Goal: Task Accomplishment & Management: Manage account settings

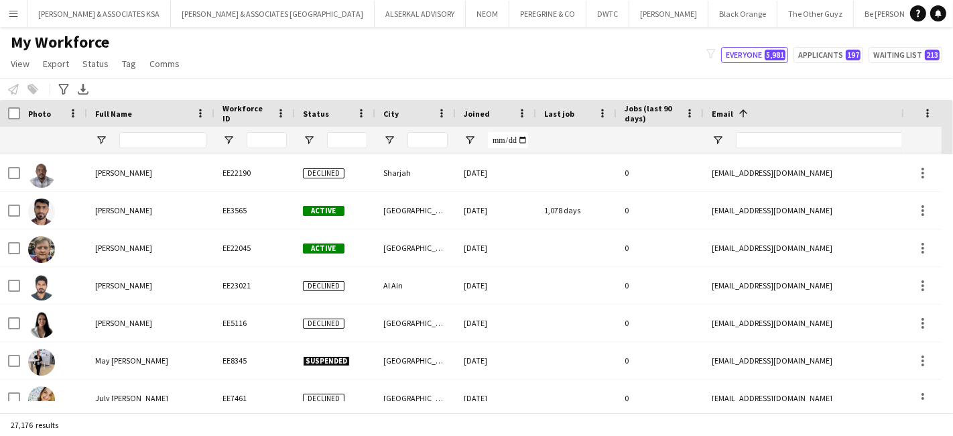
scroll to position [0, 348]
click at [158, 137] on input "Full Name Filter Input" at bounding box center [162, 140] width 87 height 16
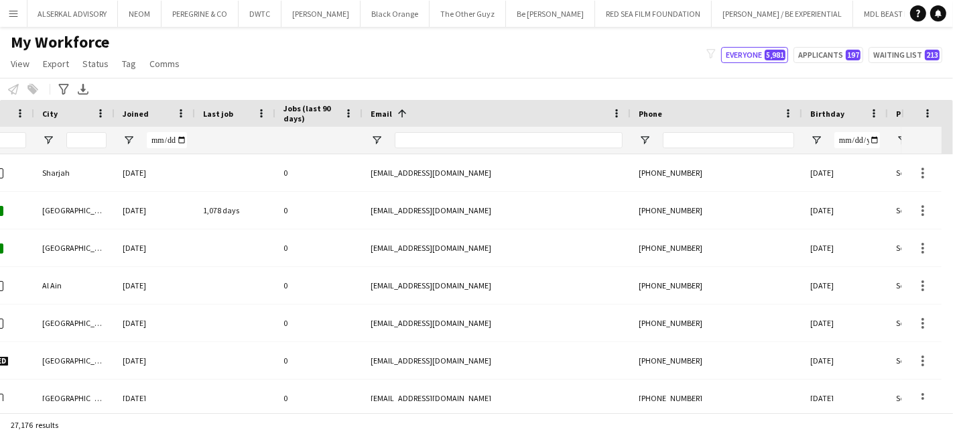
scroll to position [0, 0]
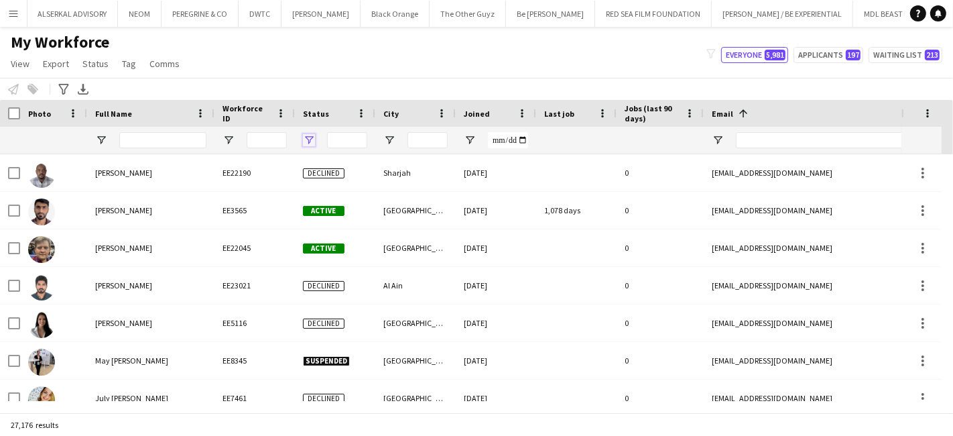
click at [303, 141] on span "Open Filter Menu" at bounding box center [309, 140] width 12 height 12
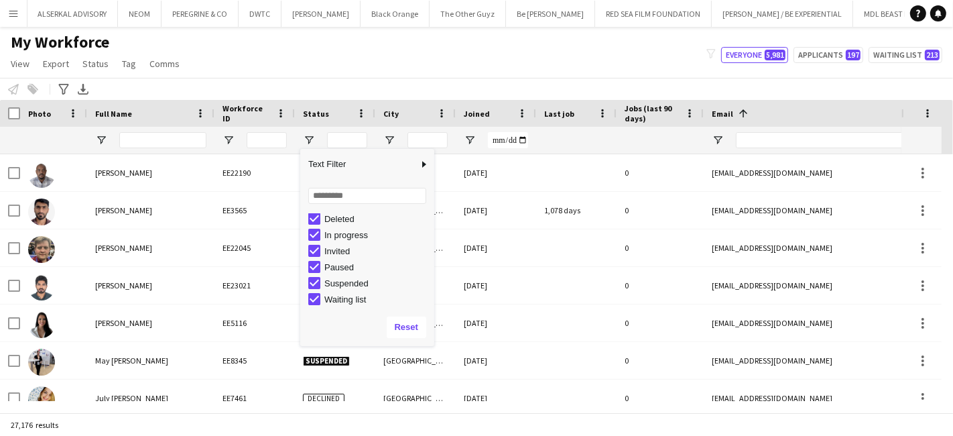
click at [361, 52] on div "My Workforce View Views Default view [PERSON_NAME] New view Update view Delete …" at bounding box center [476, 55] width 953 height 46
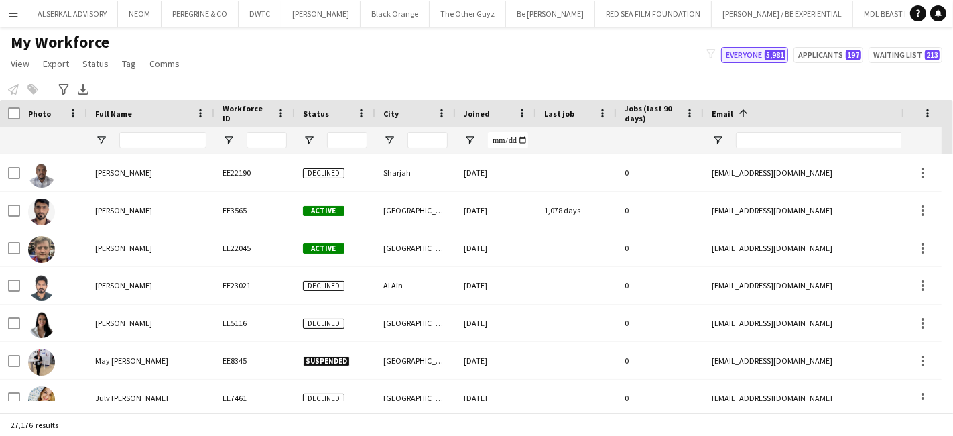
click at [750, 52] on button "Everyone 5,981" at bounding box center [754, 55] width 67 height 16
type input "**********"
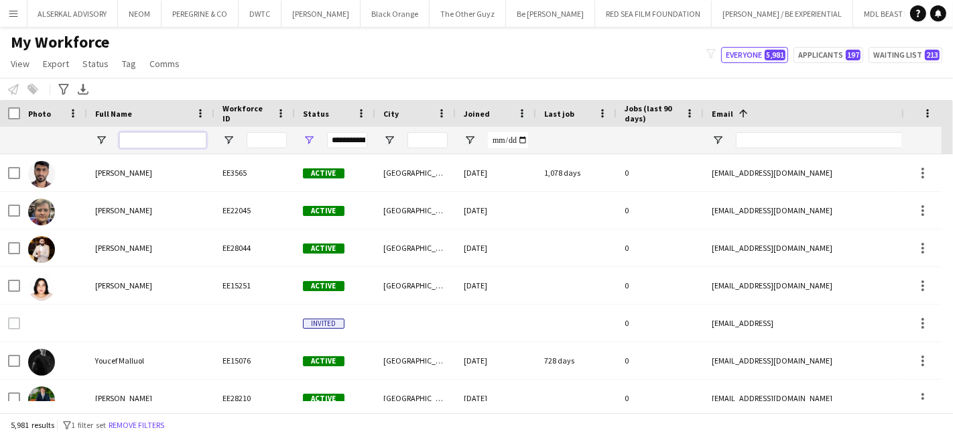
click at [130, 133] on input "Full Name Filter Input" at bounding box center [162, 140] width 87 height 16
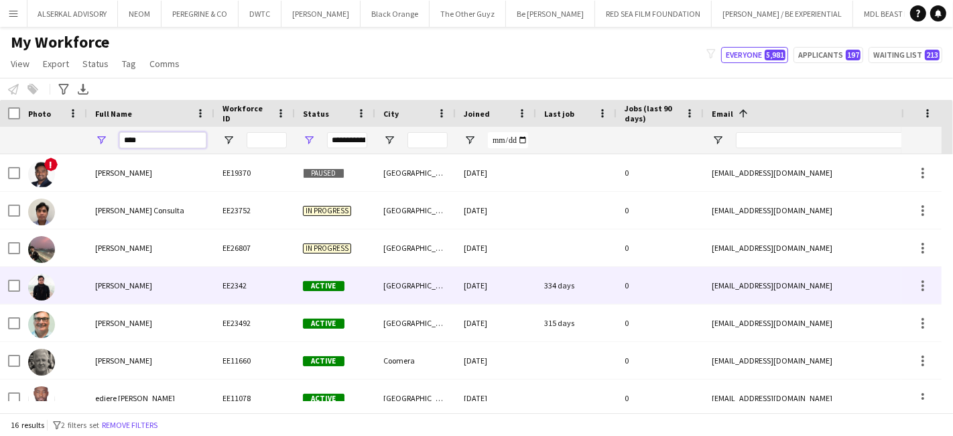
type input "****"
click at [151, 284] on span "Mark Daniel Villarin" at bounding box center [123, 285] width 57 height 10
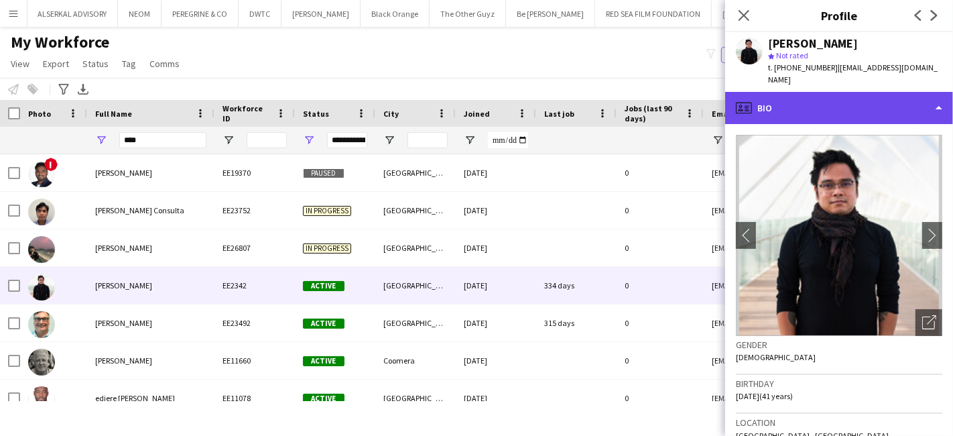
click at [856, 93] on div "profile Bio" at bounding box center [839, 108] width 228 height 32
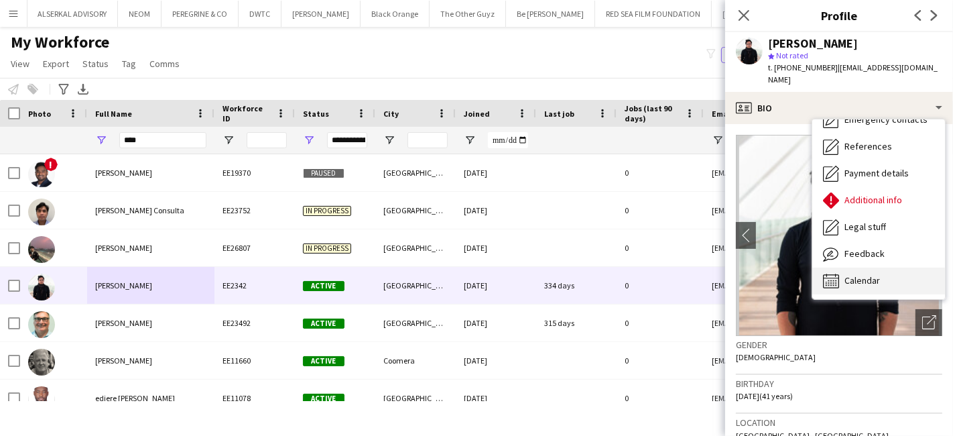
click at [871, 274] on span "Calendar" at bounding box center [862, 280] width 36 height 12
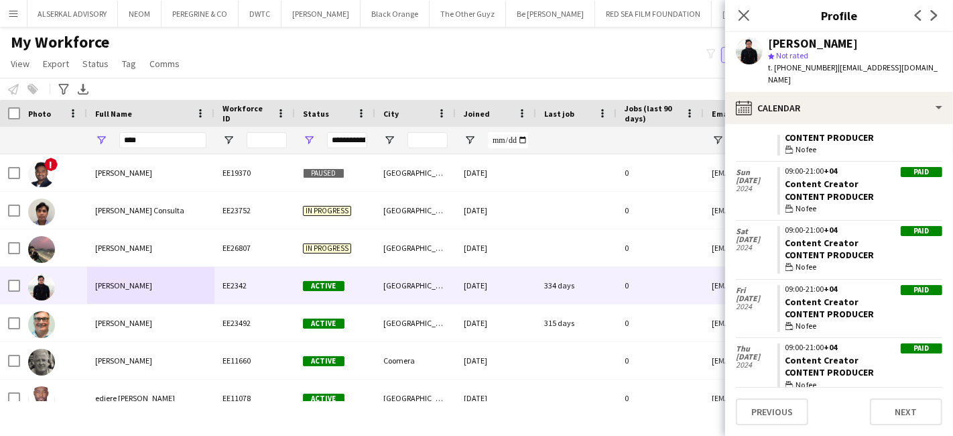
scroll to position [653, 0]
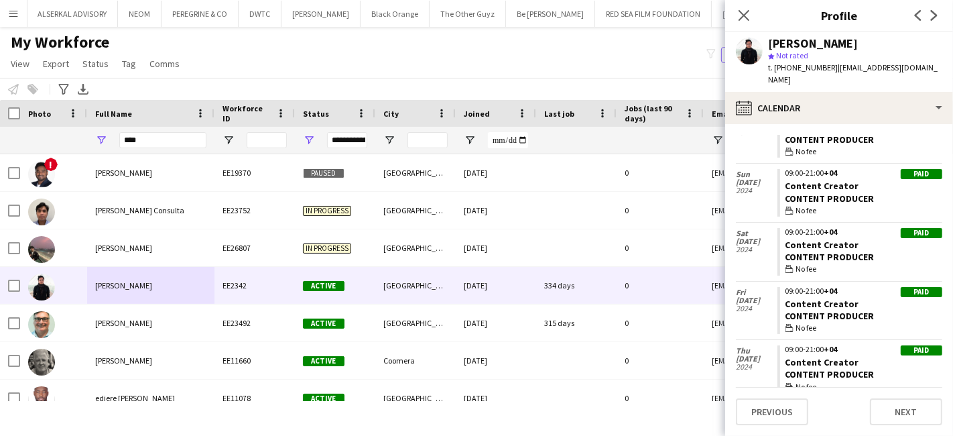
click at [872, 228] on app-crew-calendar-job-card "Paid 09:00-21:00 +04 Content Creator Content Producer wallet No fee" at bounding box center [859, 252] width 165 height 48
click at [752, 237] on span "19 Oct" at bounding box center [757, 241] width 42 height 8
click at [834, 239] on link "Content Creator" at bounding box center [822, 245] width 74 height 12
click at [740, 7] on app-icon "Close pop-in" at bounding box center [743, 15] width 19 height 19
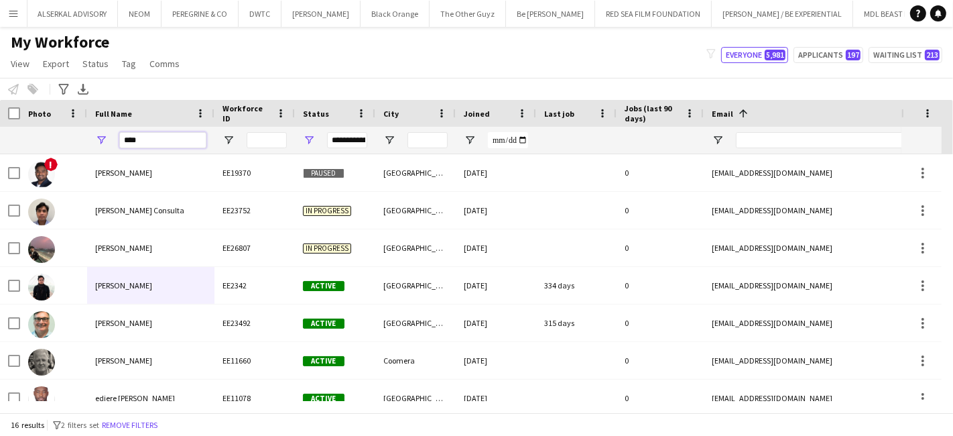
drag, startPoint x: 168, startPoint y: 133, endPoint x: 55, endPoint y: 139, distance: 112.7
click at [55, 139] on div "****" at bounding box center [859, 140] width 1719 height 27
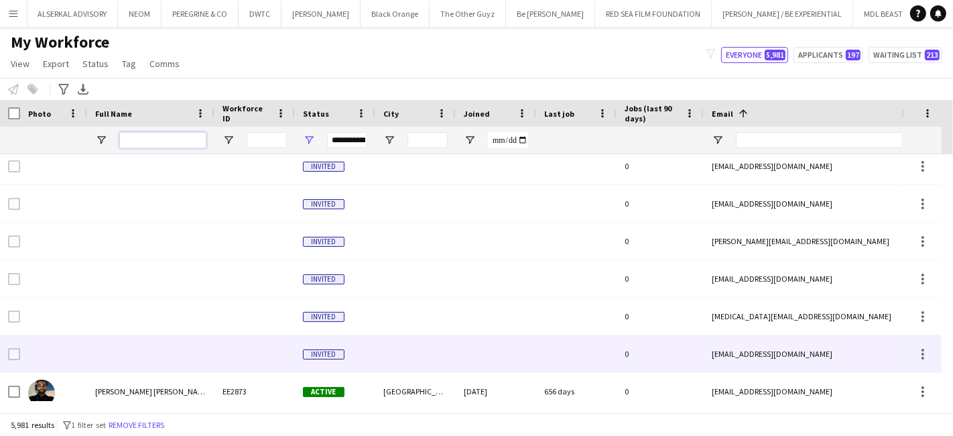
scroll to position [1340, 0]
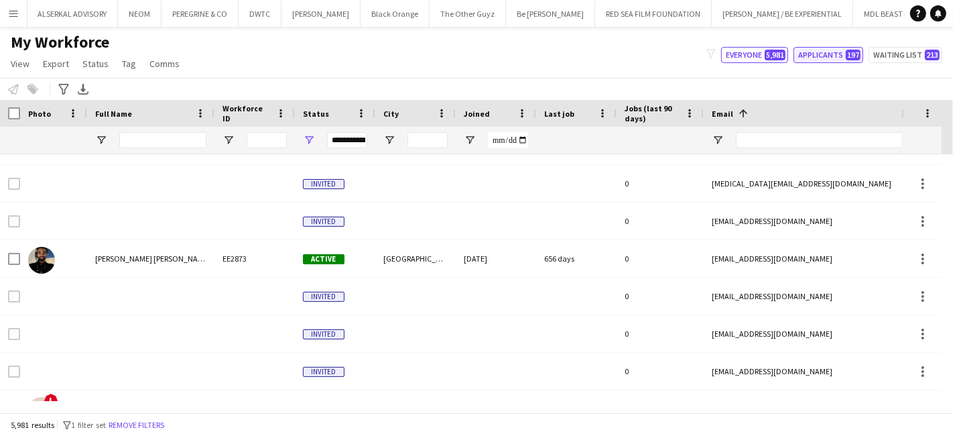
click at [850, 53] on span "197" at bounding box center [853, 55] width 15 height 11
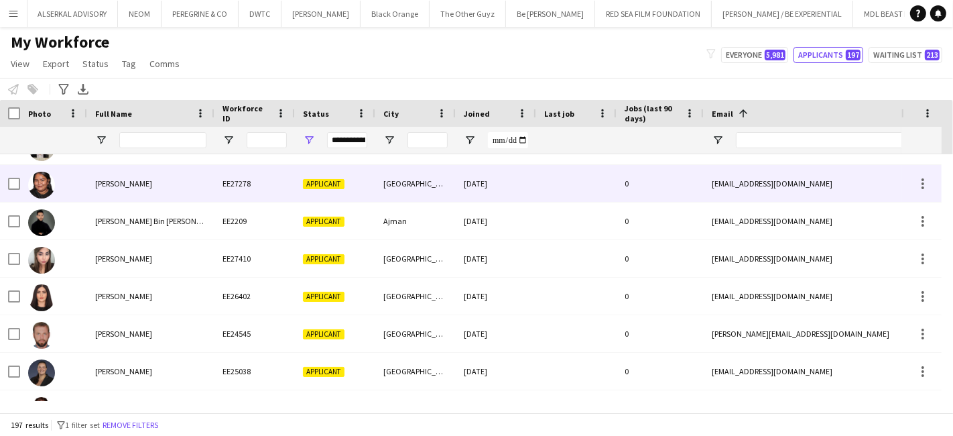
scroll to position [819, 0]
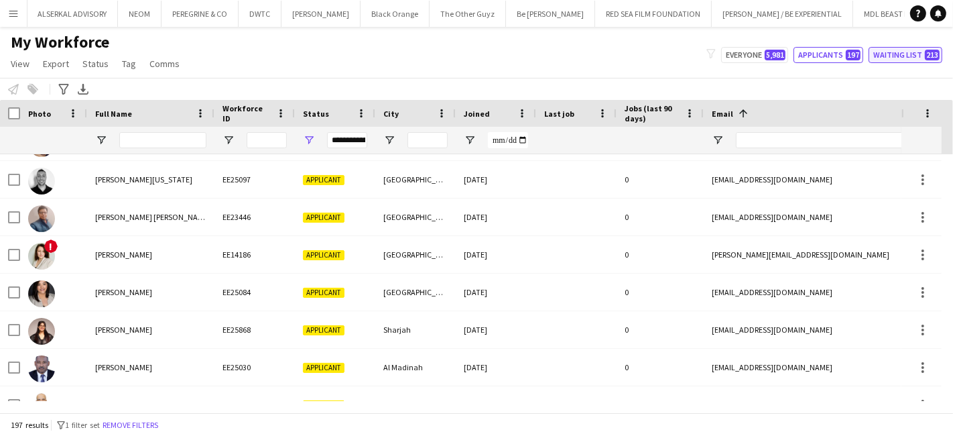
click at [898, 58] on button "Waiting list 213" at bounding box center [905, 55] width 74 height 16
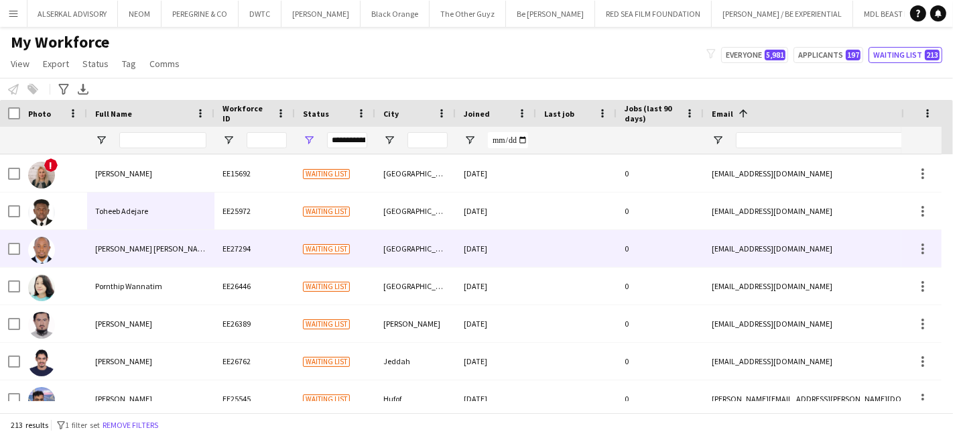
scroll to position [129, 0]
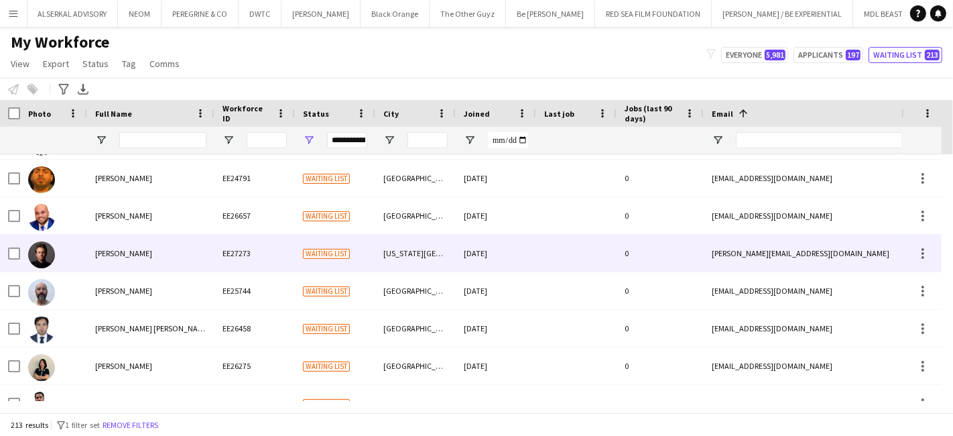
click at [131, 259] on div "Andrei Drimba" at bounding box center [150, 253] width 127 height 37
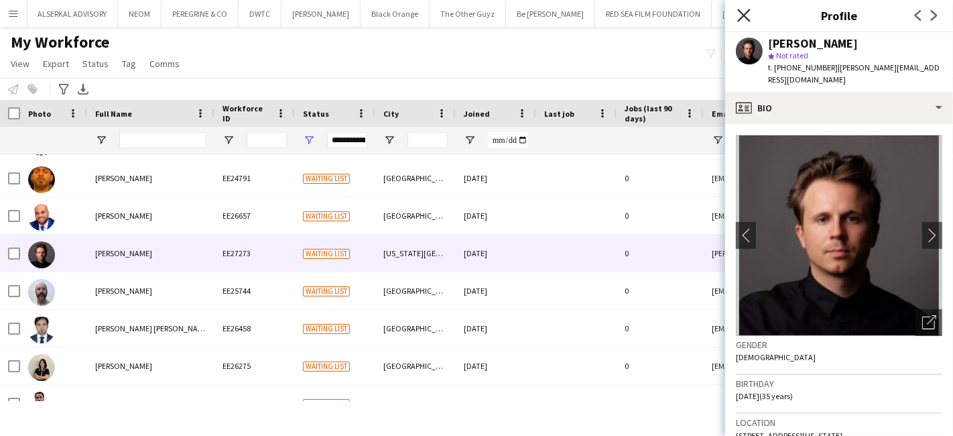
click at [746, 15] on icon "Close pop-in" at bounding box center [743, 15] width 13 height 13
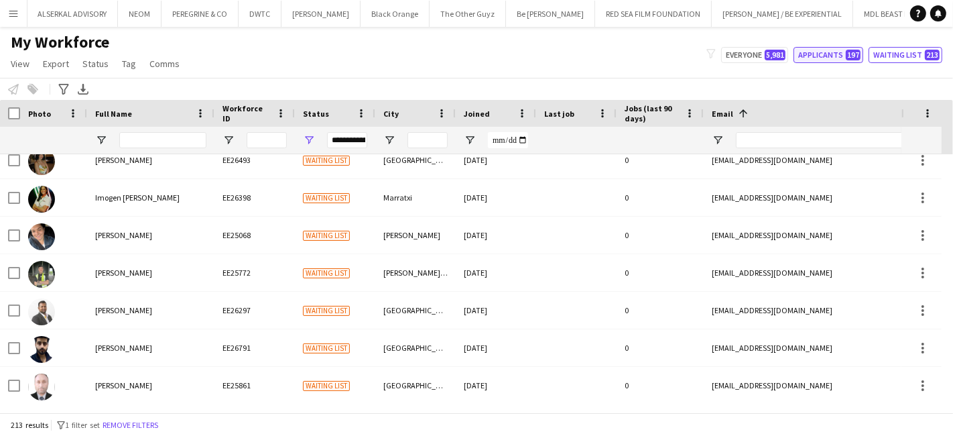
click at [834, 52] on button "Applicants 197" at bounding box center [828, 55] width 70 height 16
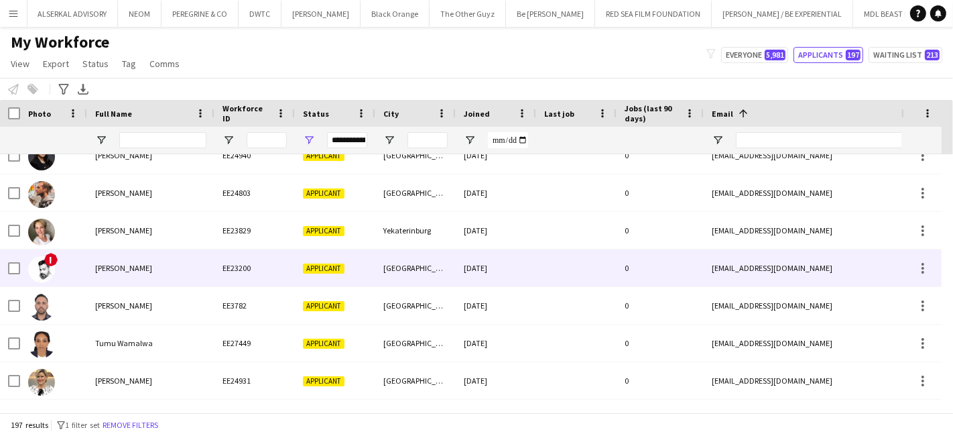
click at [134, 267] on span "Vivek Bhagat" at bounding box center [123, 268] width 57 height 10
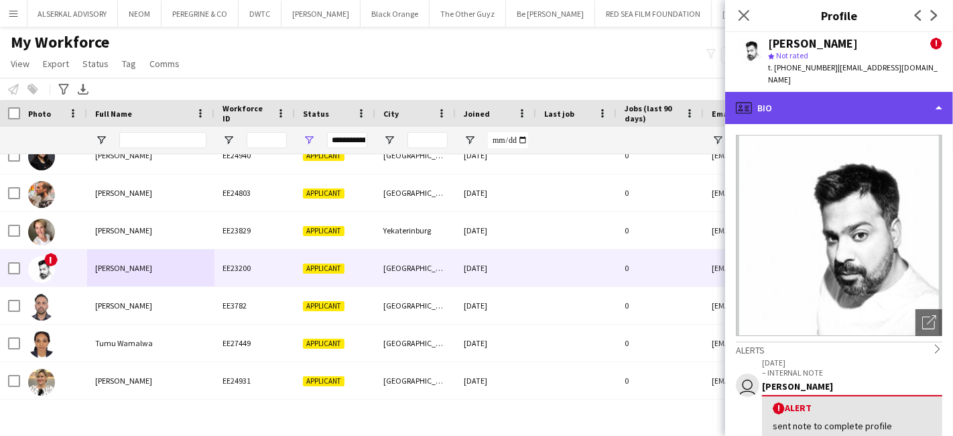
click at [819, 92] on div "profile Bio" at bounding box center [839, 108] width 228 height 32
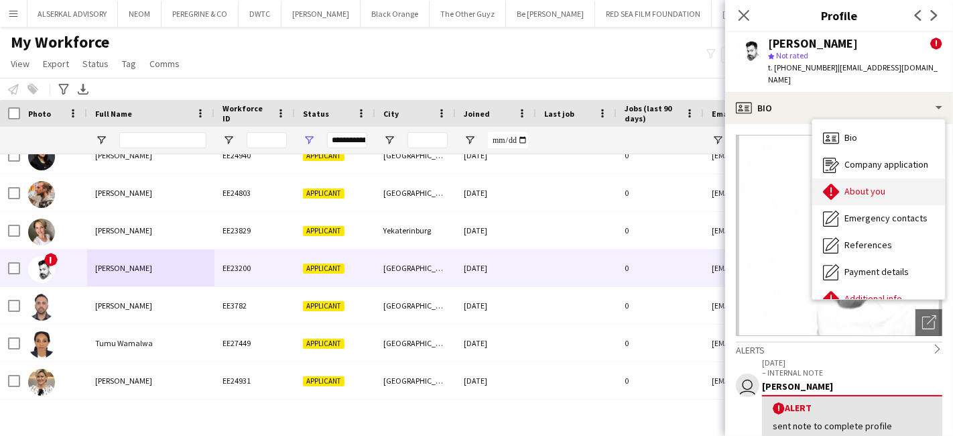
click at [858, 185] on span "About you" at bounding box center [864, 191] width 41 height 12
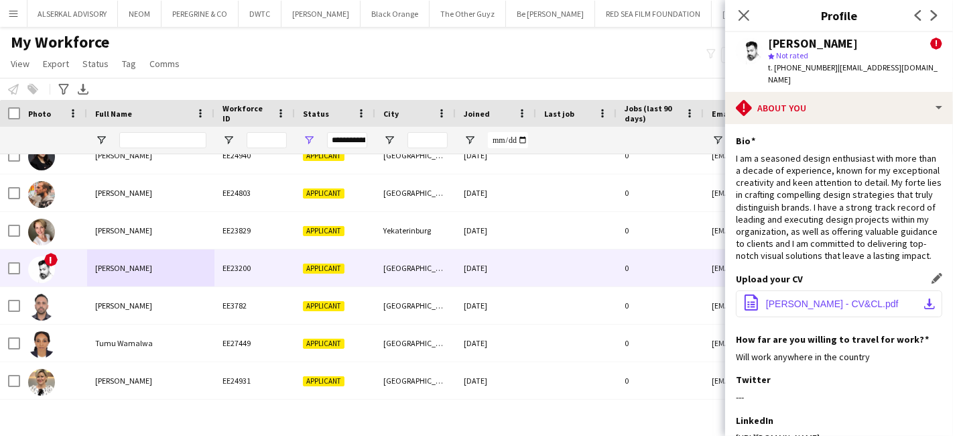
click at [794, 303] on span "Vivek Bhagat - CV&CL.pdf" at bounding box center [832, 303] width 133 height 11
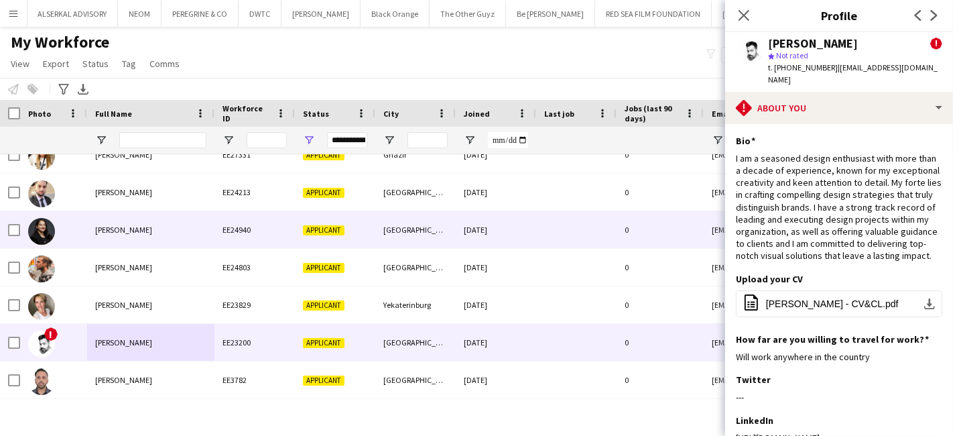
click at [119, 227] on span "Tina Thomas" at bounding box center [123, 229] width 57 height 10
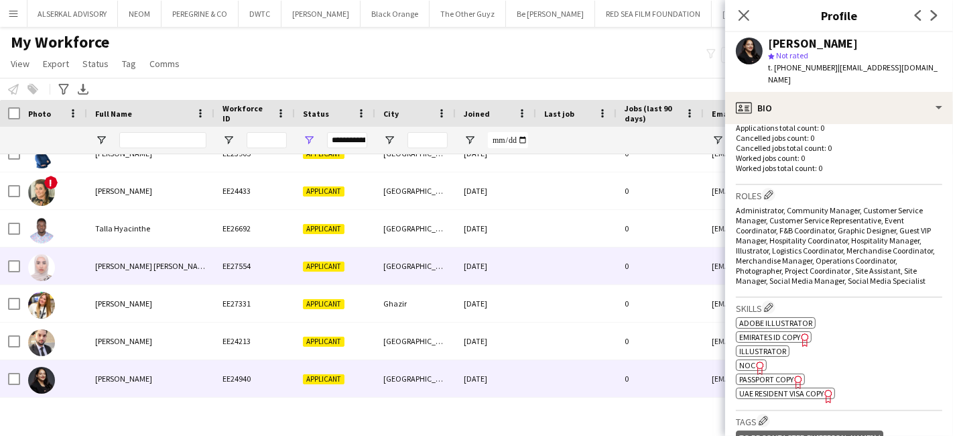
scroll to position [6643, 0]
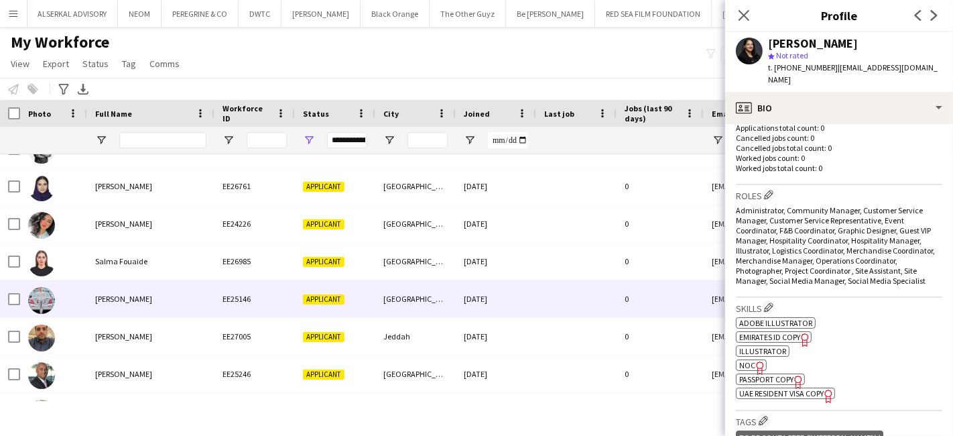
click at [119, 294] on span "Samhan Muhammed basheer" at bounding box center [123, 298] width 57 height 10
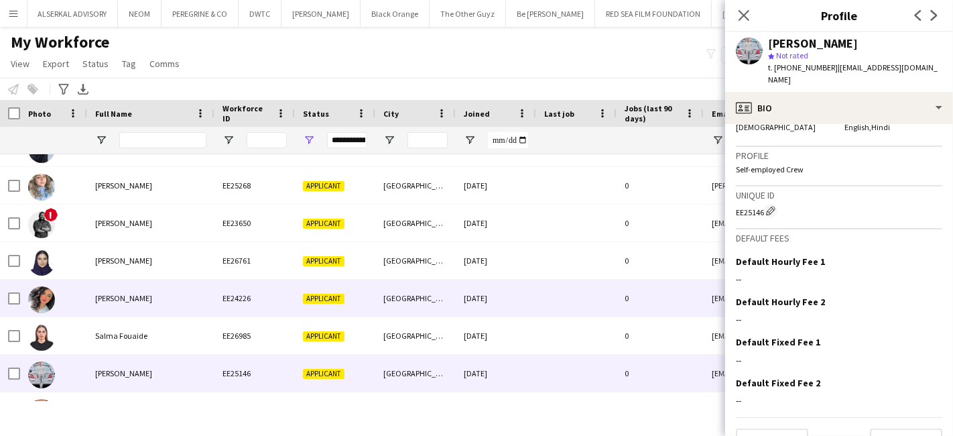
click at [118, 300] on span "Salma Selim" at bounding box center [123, 298] width 57 height 10
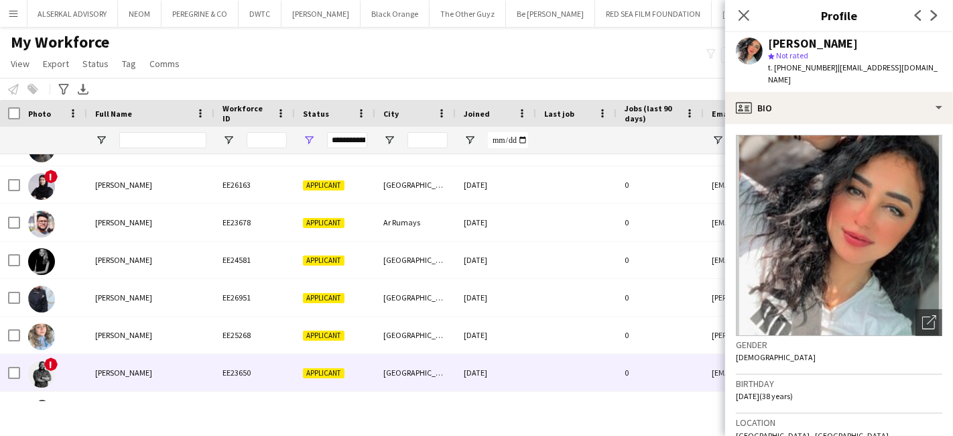
click at [114, 360] on div "Sahad Nadammal" at bounding box center [150, 372] width 127 height 37
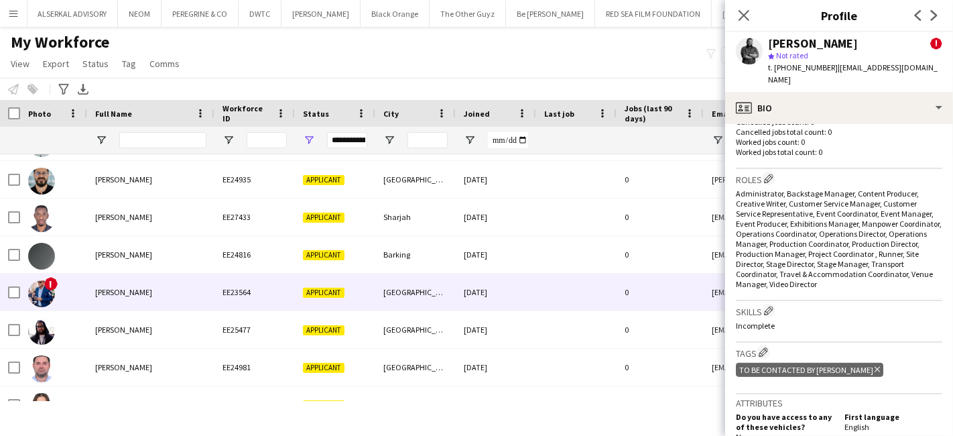
click at [105, 289] on span "Omar Elrefaie" at bounding box center [123, 292] width 57 height 10
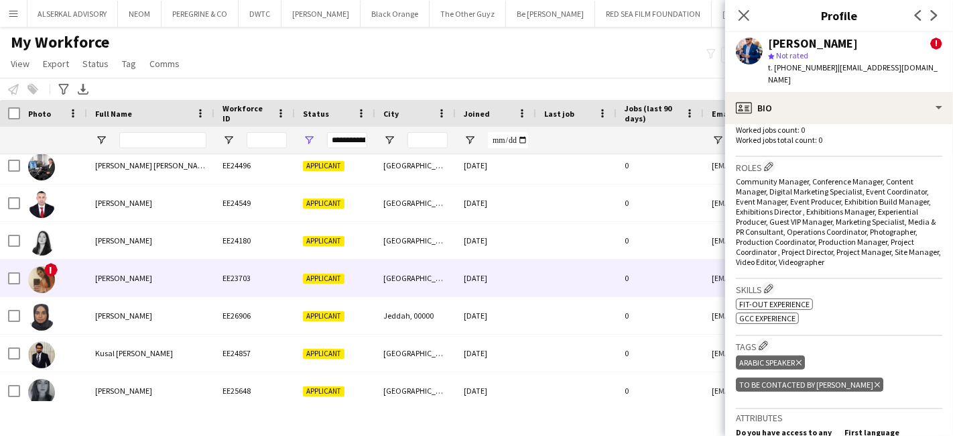
click at [133, 284] on div "Kira Thompson" at bounding box center [150, 277] width 127 height 37
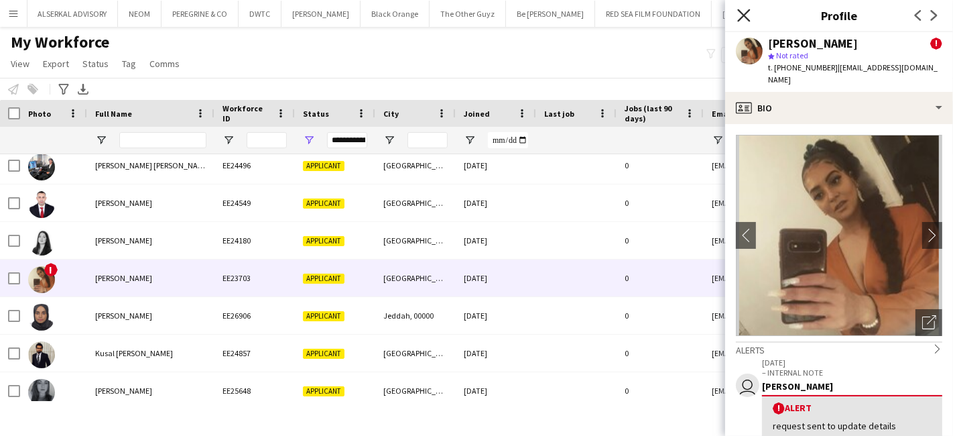
click at [748, 17] on icon "Close pop-in" at bounding box center [743, 15] width 13 height 13
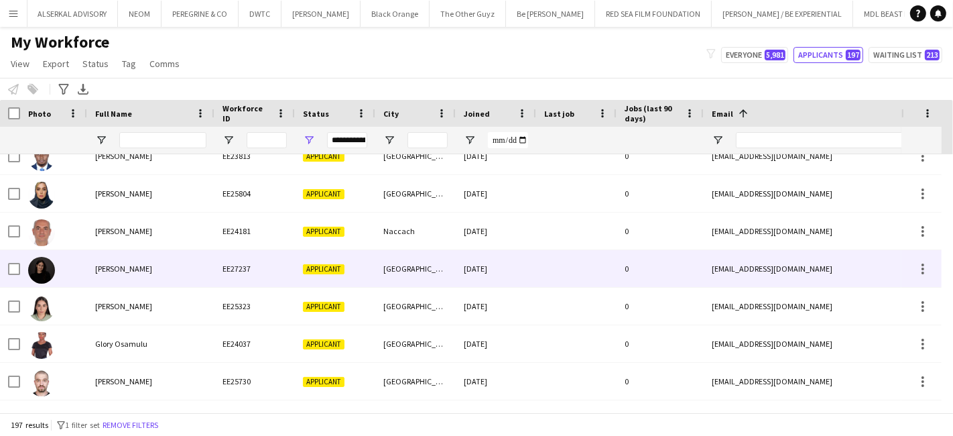
click at [145, 265] on span "Gabriela Hasbun" at bounding box center [123, 268] width 57 height 10
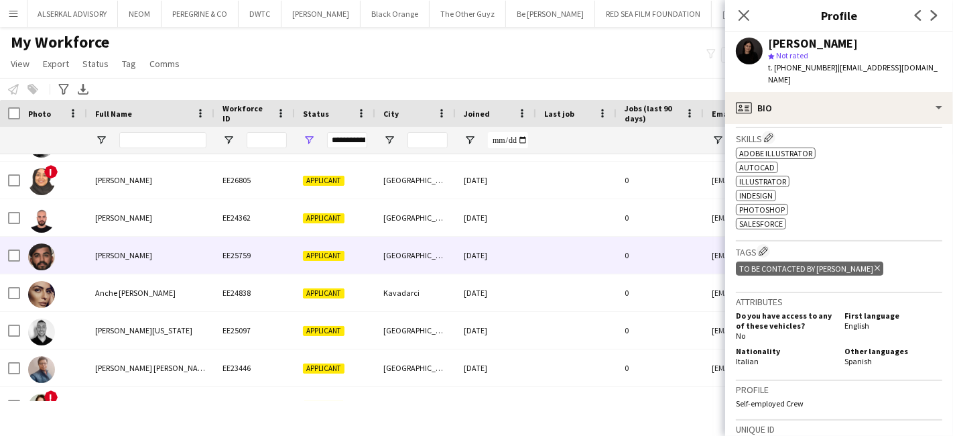
click at [137, 257] on span "Sachit Anand" at bounding box center [123, 255] width 57 height 10
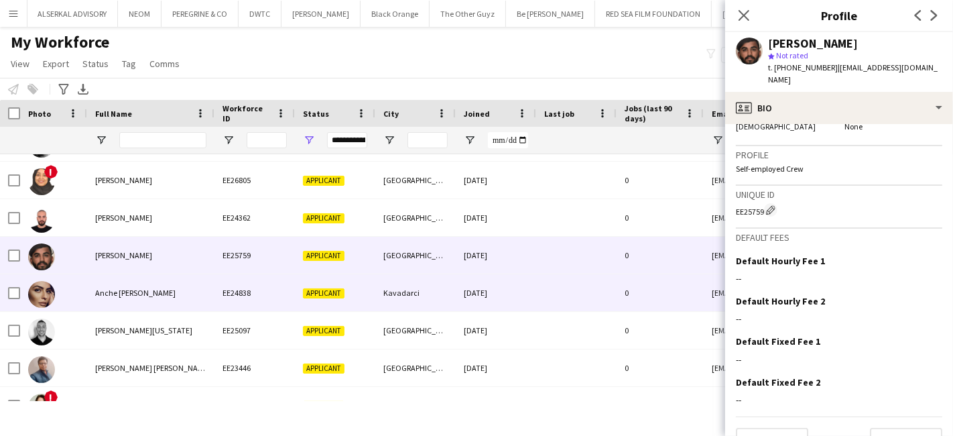
click at [111, 289] on span "Anche Bogeva" at bounding box center [135, 292] width 80 height 10
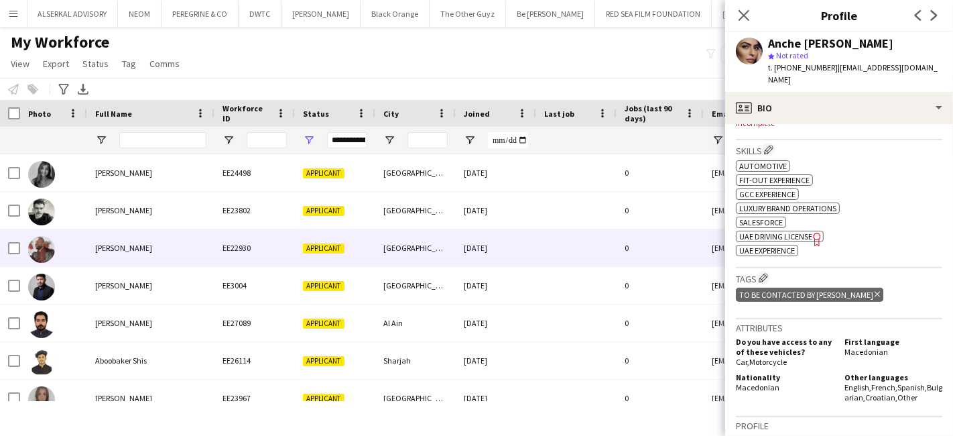
click at [124, 243] on span "Abdelrahman Kamal" at bounding box center [123, 248] width 57 height 10
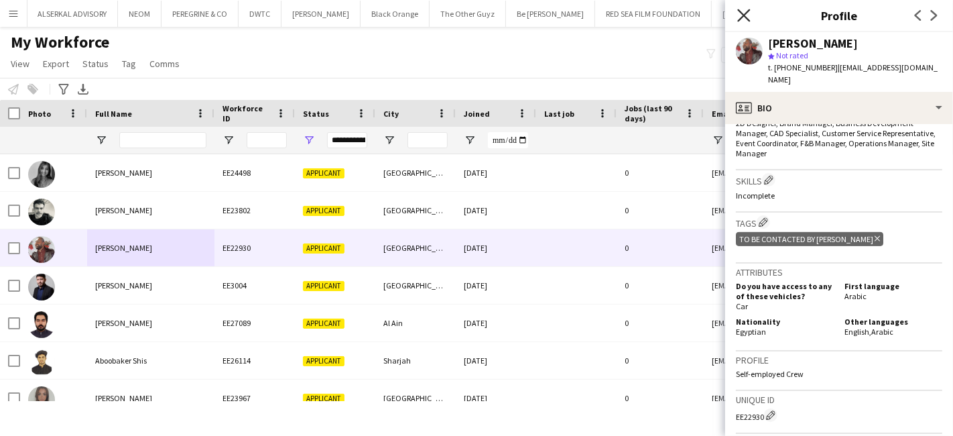
click at [746, 17] on icon at bounding box center [743, 15] width 13 height 13
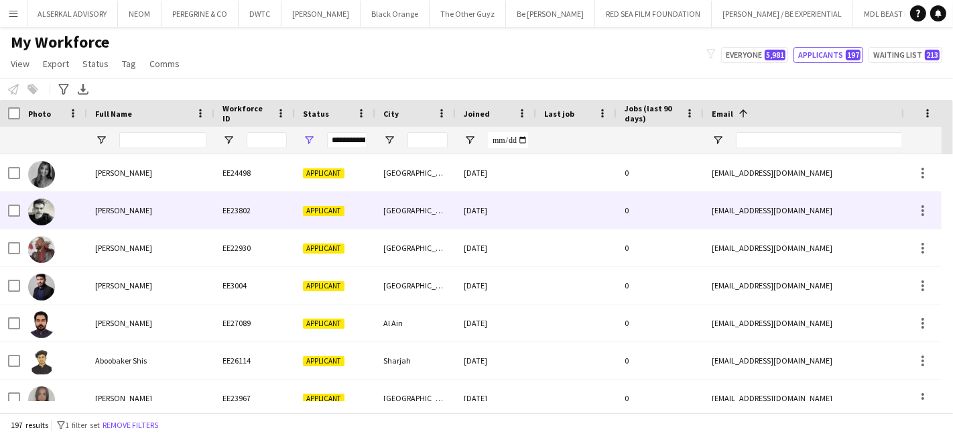
click at [117, 217] on div "[PERSON_NAME]" at bounding box center [150, 210] width 127 height 37
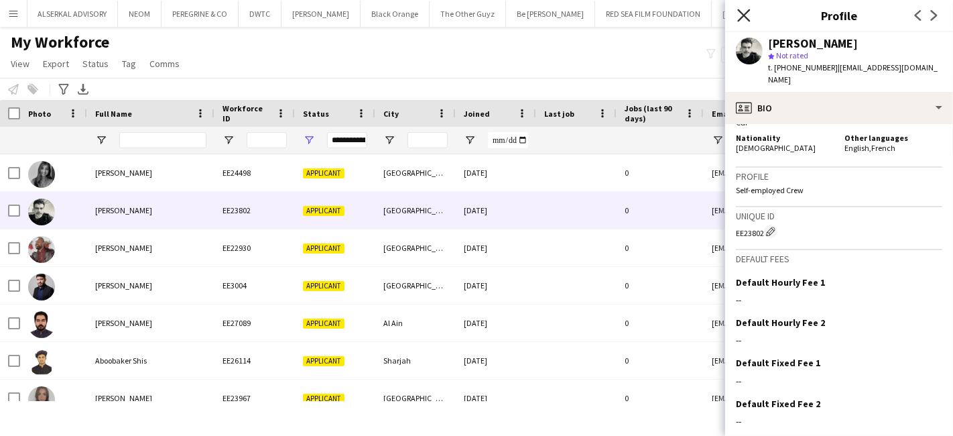
click at [746, 19] on icon "Close pop-in" at bounding box center [743, 15] width 13 height 13
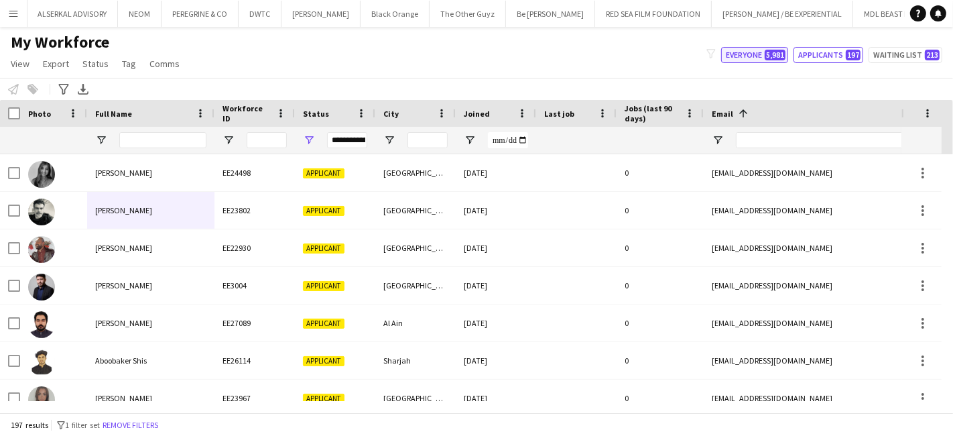
click at [738, 48] on button "Everyone 5,981" at bounding box center [754, 55] width 67 height 16
type input "**********"
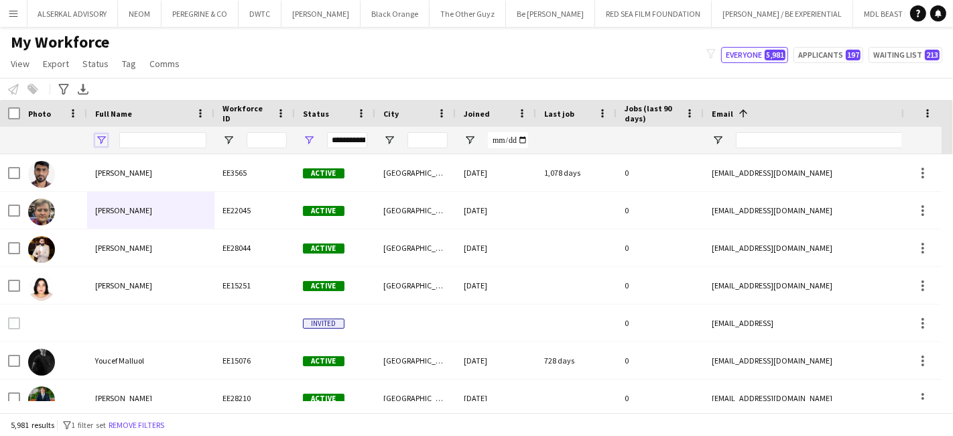
click at [102, 137] on span "Open Filter Menu" at bounding box center [101, 140] width 12 height 12
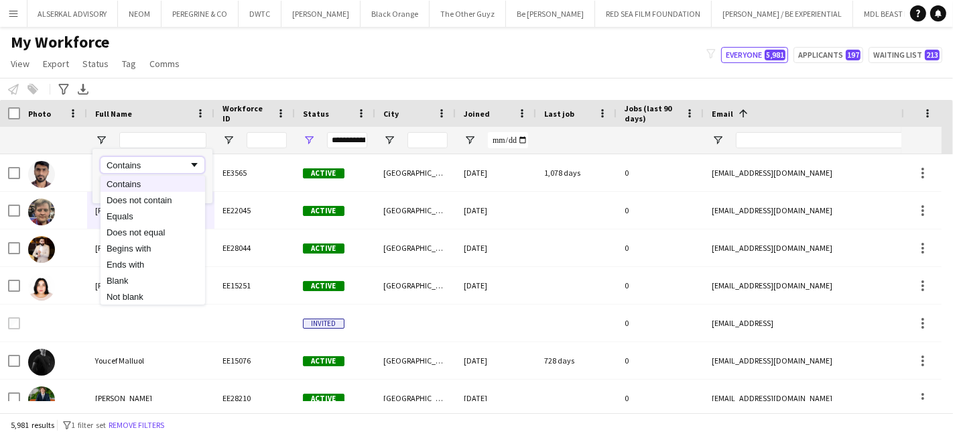
click at [165, 161] on div "Contains" at bounding box center [148, 165] width 82 height 10
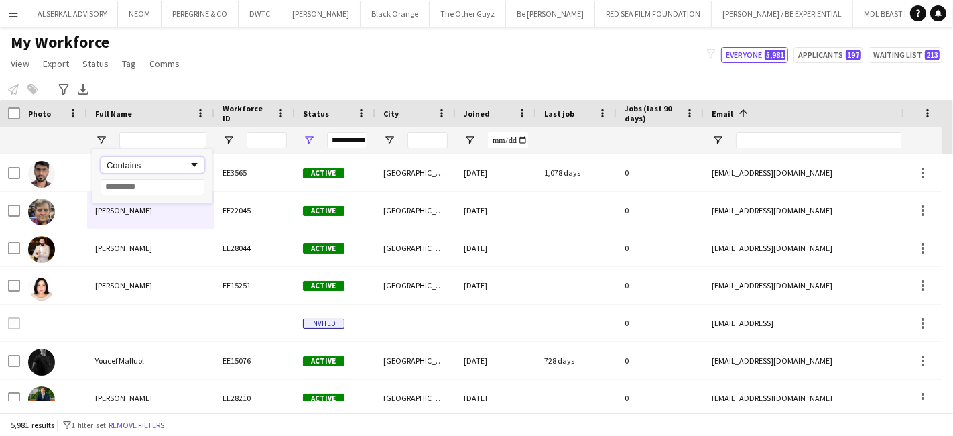
click at [184, 163] on div "Contains" at bounding box center [148, 165] width 82 height 10
click at [185, 165] on div "Does not contain" at bounding box center [148, 165] width 82 height 10
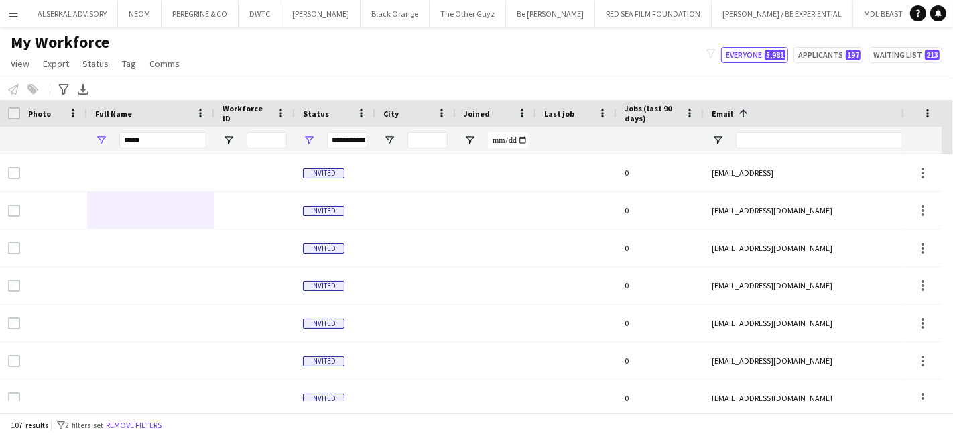
click at [229, 78] on div "Notify workforce Add to tag Select at least one crew to tag him or her. Advance…" at bounding box center [476, 89] width 953 height 22
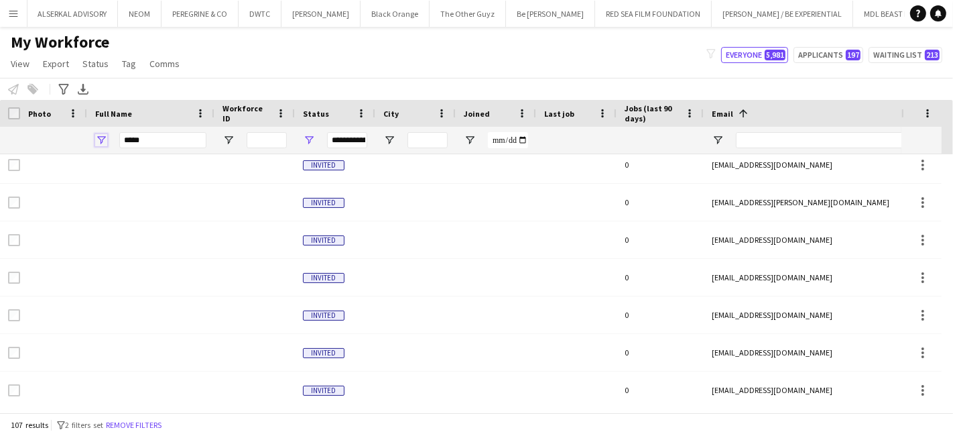
click at [99, 137] on span "Open Filter Menu" at bounding box center [101, 140] width 12 height 12
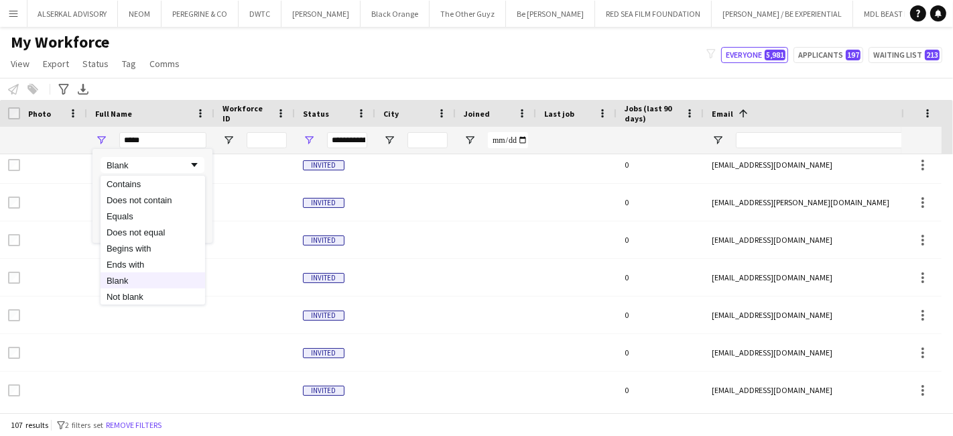
click at [191, 163] on span "Filtering operator" at bounding box center [194, 165] width 12 height 12
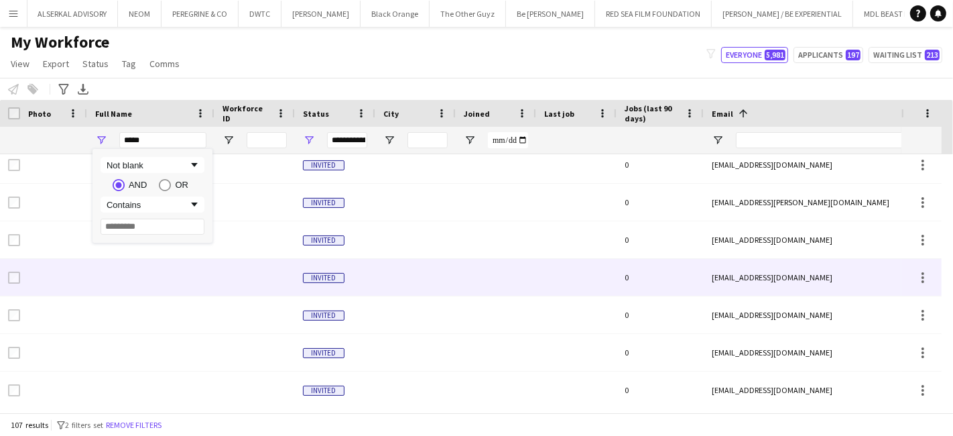
type input "********"
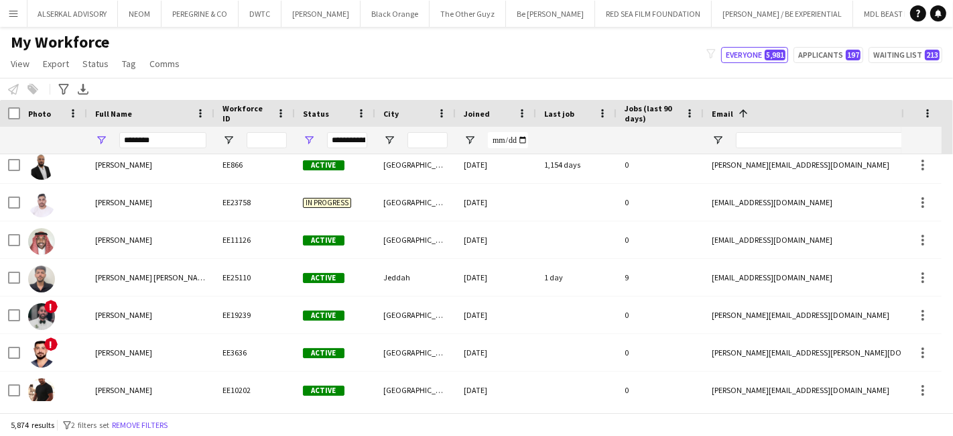
click at [190, 54] on div "My Workforce View Views Default view [PERSON_NAME] New view Update view Delete …" at bounding box center [476, 55] width 953 height 46
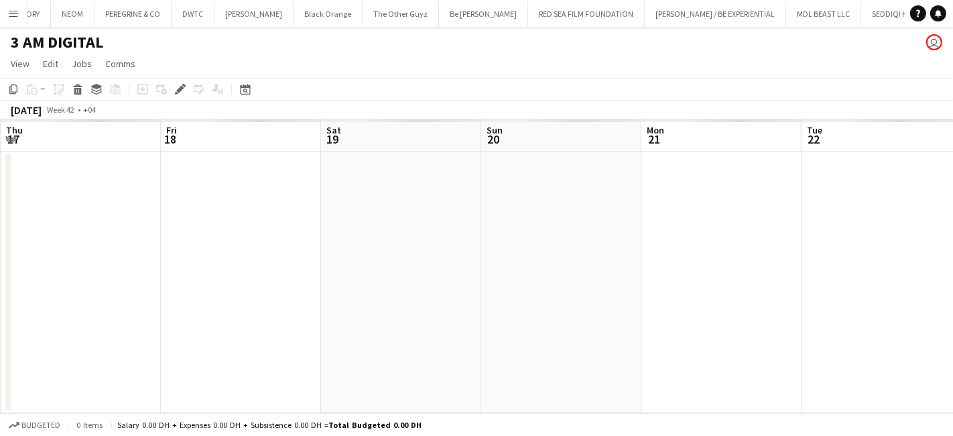
scroll to position [0, 460]
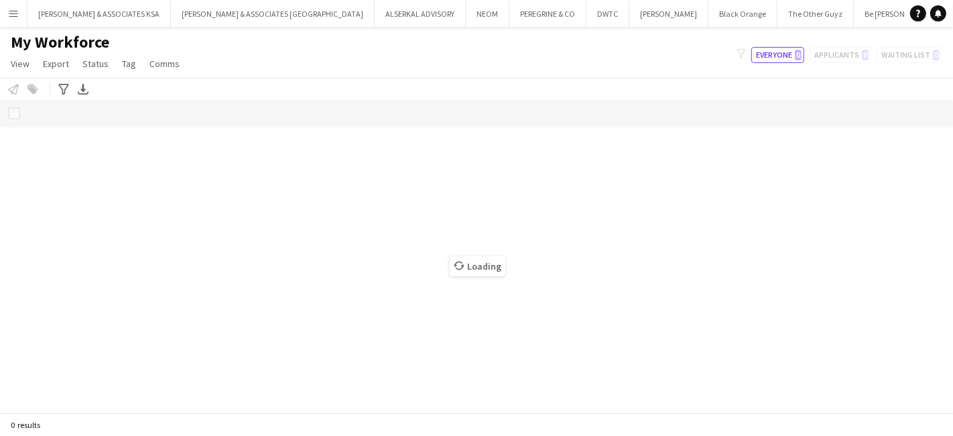
click at [9, 15] on app-icon "Menu" at bounding box center [13, 13] width 11 height 11
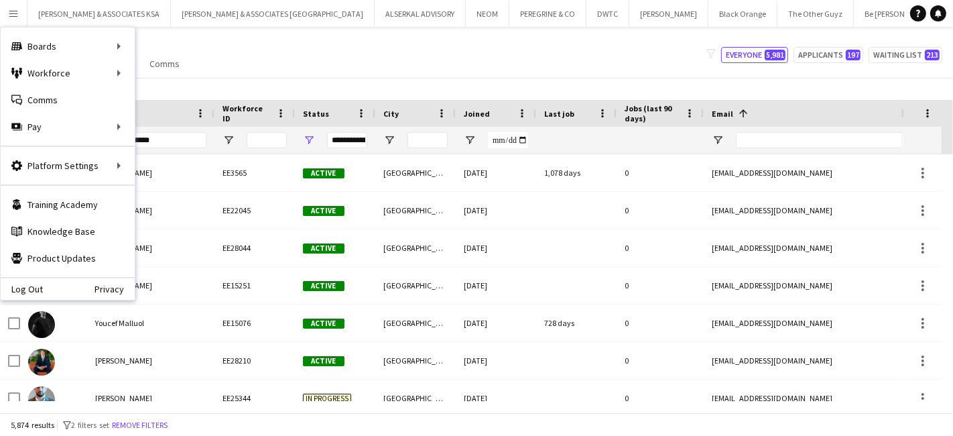
click at [206, 40] on div "My Workforce View Views Default view [PERSON_NAME] New view Update view Delete …" at bounding box center [476, 55] width 953 height 46
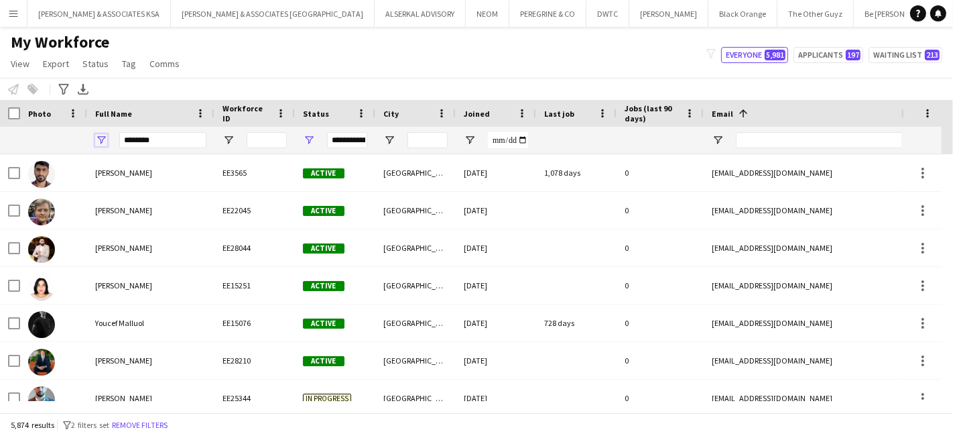
click at [101, 142] on span "Open Filter Menu" at bounding box center [101, 140] width 12 height 12
click at [185, 166] on div "Not blank" at bounding box center [148, 165] width 82 height 10
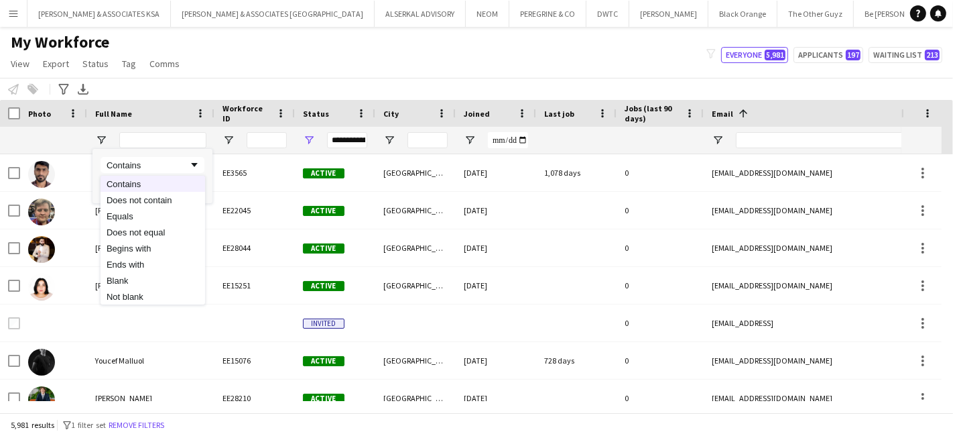
click at [186, 162] on div "Contains" at bounding box center [148, 165] width 82 height 10
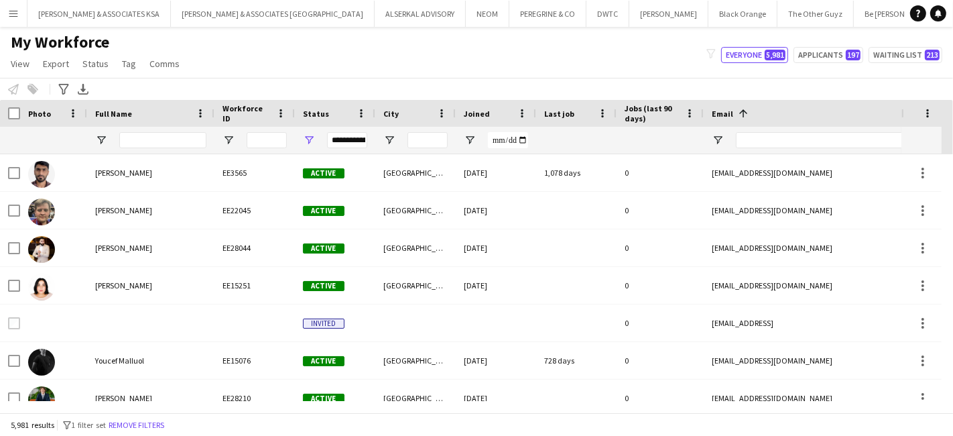
click at [174, 75] on app-page-menu "View Views Default view [PERSON_NAME] New view Update view Delete view Edit nam…" at bounding box center [96, 64] width 193 height 25
click at [69, 110] on span at bounding box center [73, 113] width 12 height 12
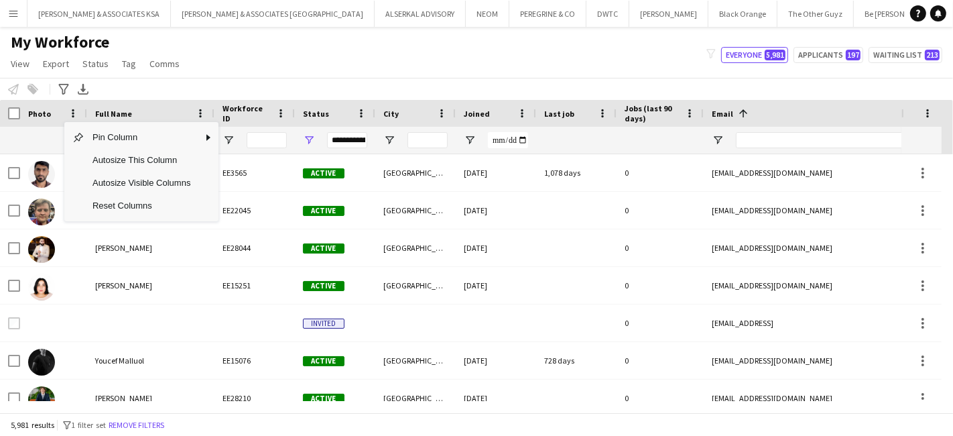
click at [250, 57] on div "My Workforce View Views Default view [PERSON_NAME] New view Update view Delete …" at bounding box center [476, 55] width 953 height 46
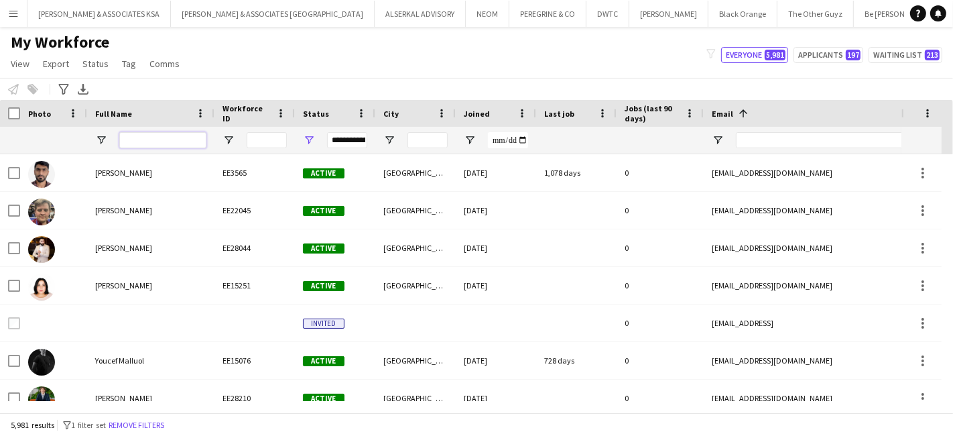
click at [156, 136] on input "Full Name Filter Input" at bounding box center [162, 140] width 87 height 16
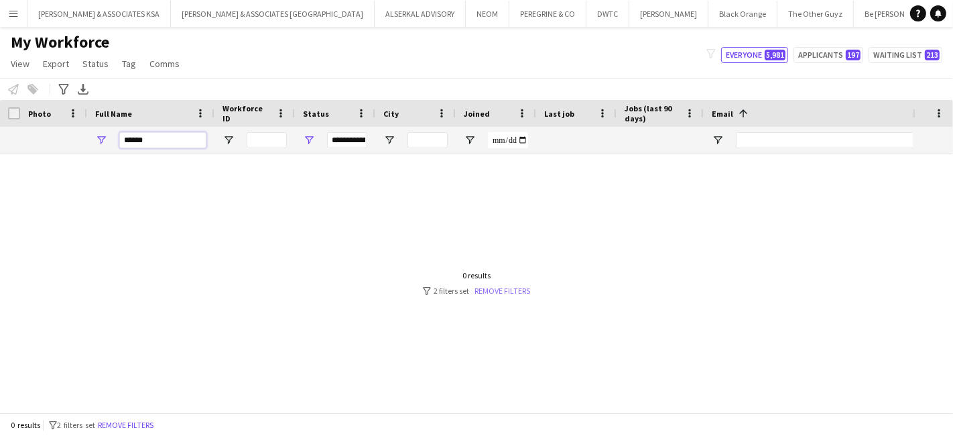
type input "******"
click at [507, 285] on link "Remove filters" at bounding box center [502, 290] width 56 height 10
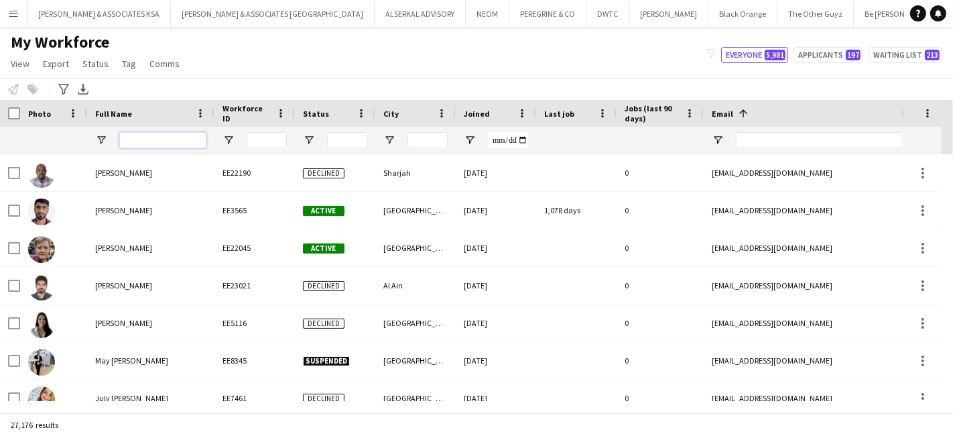
click at [157, 137] on input "Full Name Filter Input" at bounding box center [162, 140] width 87 height 16
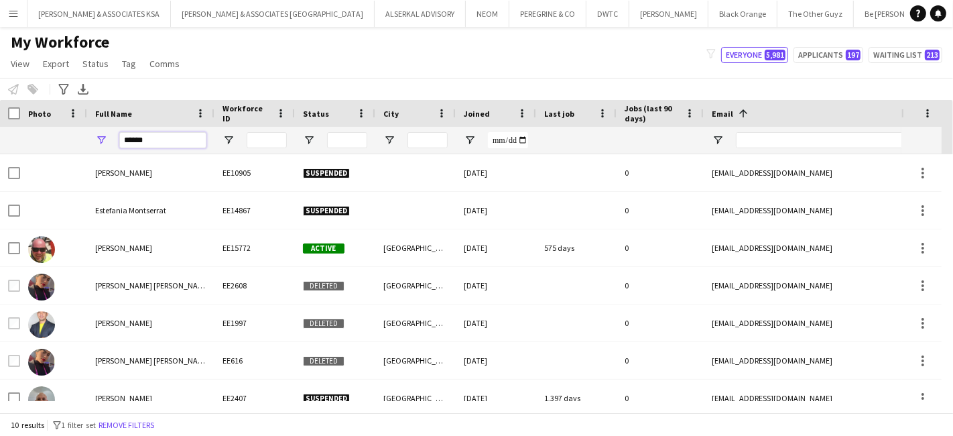
click at [167, 139] on input "******" at bounding box center [162, 140] width 87 height 16
type input "*"
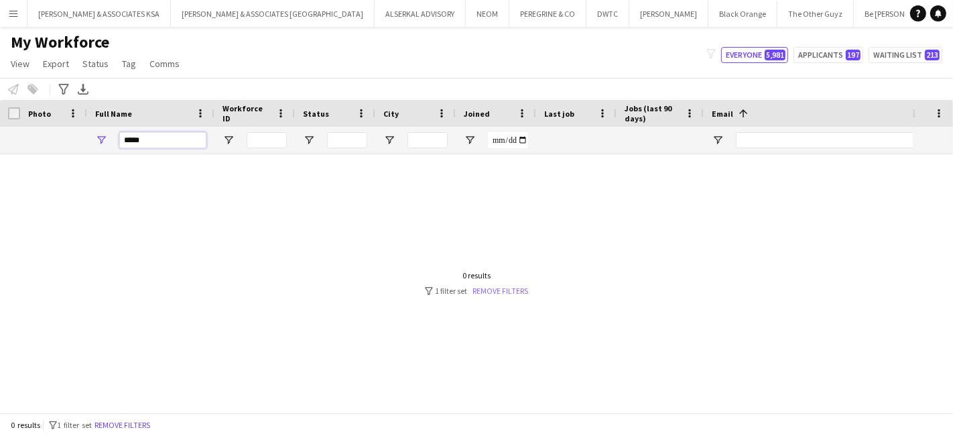
type input "*****"
click at [515, 289] on link "Remove filters" at bounding box center [501, 290] width 56 height 10
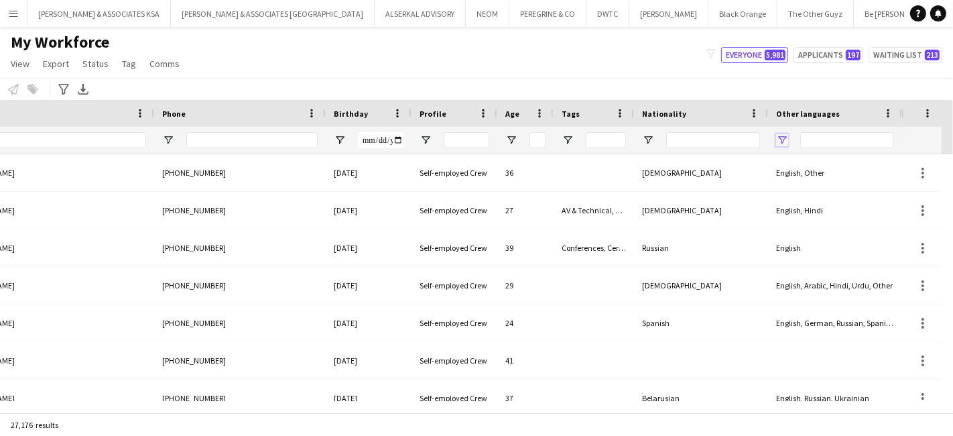
click at [783, 134] on span "Open Filter Menu" at bounding box center [782, 140] width 12 height 12
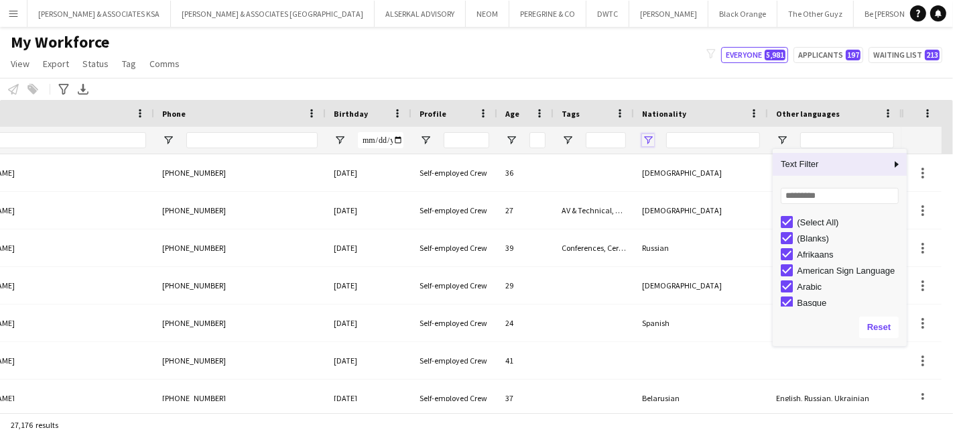
click at [643, 135] on span "Open Filter Menu" at bounding box center [648, 140] width 12 height 12
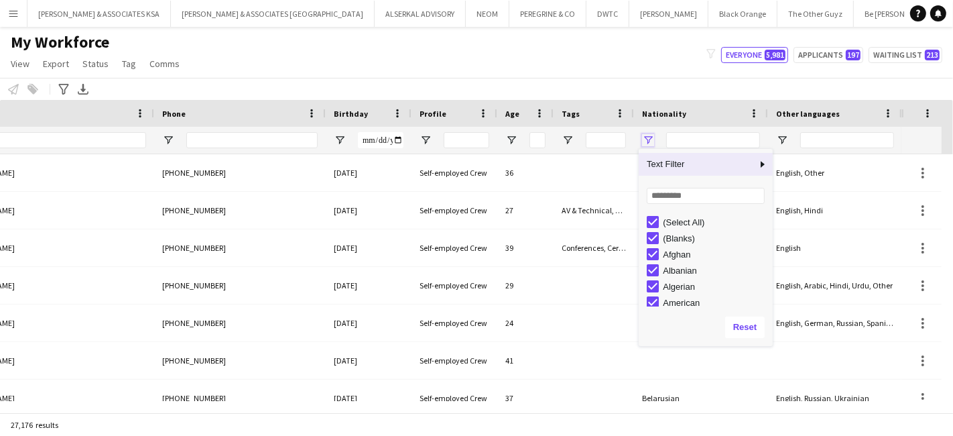
click at [643, 135] on span "Open Filter Menu" at bounding box center [648, 140] width 12 height 12
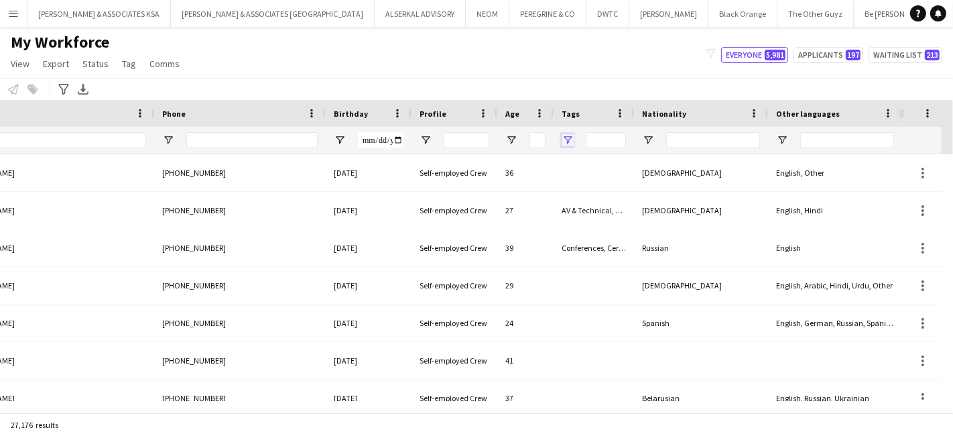
click at [563, 138] on span "Open Filter Menu" at bounding box center [567, 140] width 12 height 12
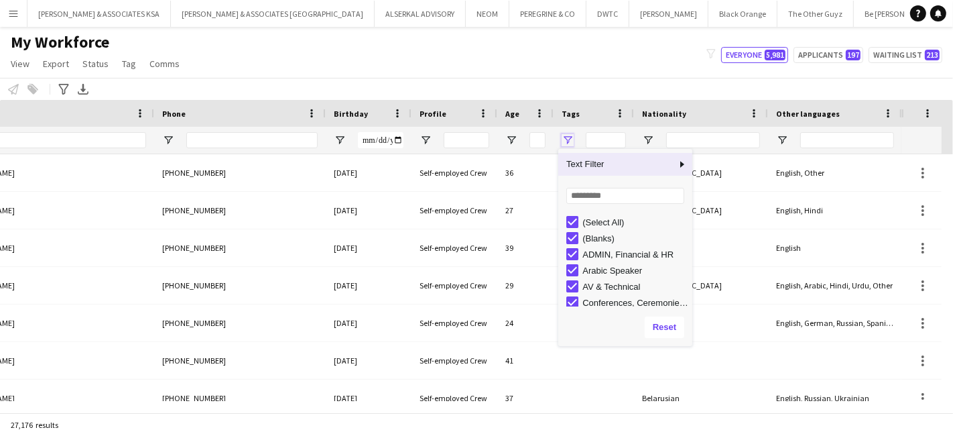
click at [563, 138] on span "Open Filter Menu" at bounding box center [567, 140] width 12 height 12
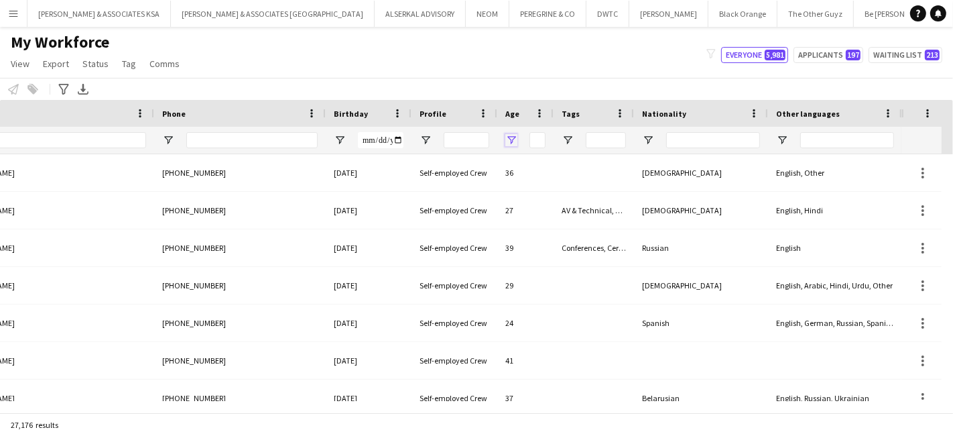
click at [512, 138] on span "Open Filter Menu" at bounding box center [511, 140] width 12 height 12
click at [566, 50] on div "My Workforce View Views Default view [PERSON_NAME] New view Update view Delete …" at bounding box center [476, 55] width 953 height 46
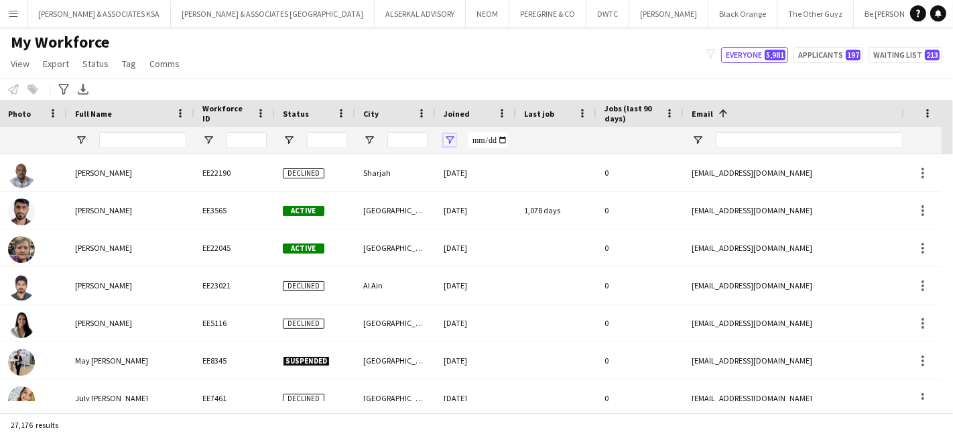
click at [449, 137] on span "Open Filter Menu" at bounding box center [450, 140] width 12 height 12
click at [509, 16] on button "PEREGRINE & CO Close" at bounding box center [547, 14] width 77 height 26
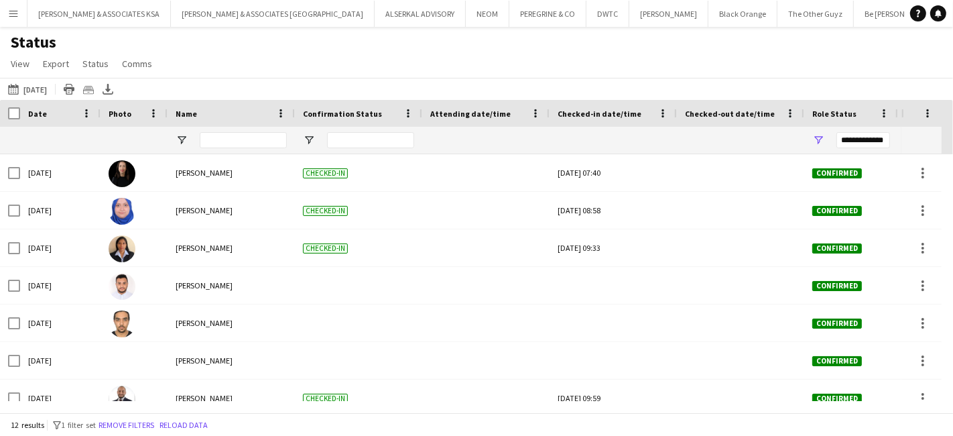
scroll to position [92, 0]
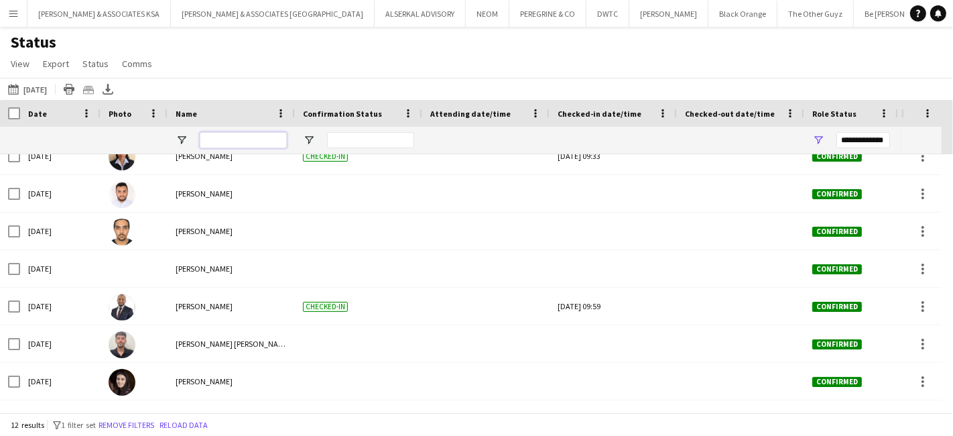
click at [227, 137] on input "Name Filter Input" at bounding box center [243, 140] width 87 height 16
type input "*"
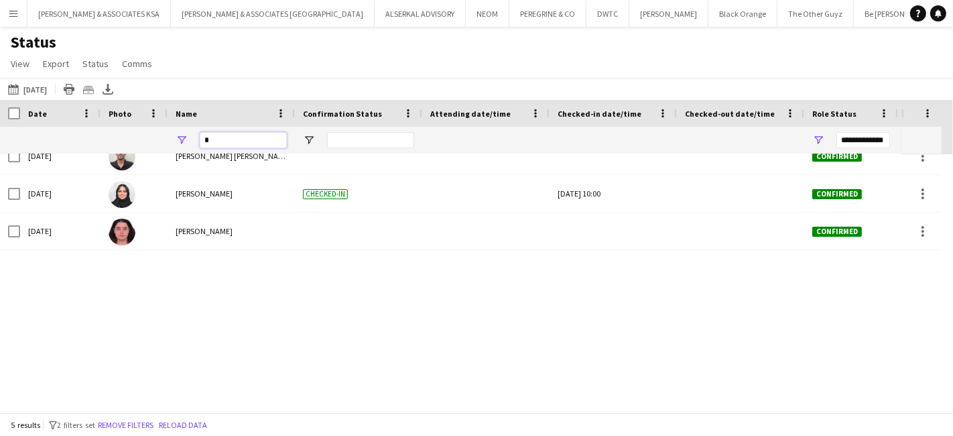
scroll to position [0, 0]
